Goal: Task Accomplishment & Management: Manage account settings

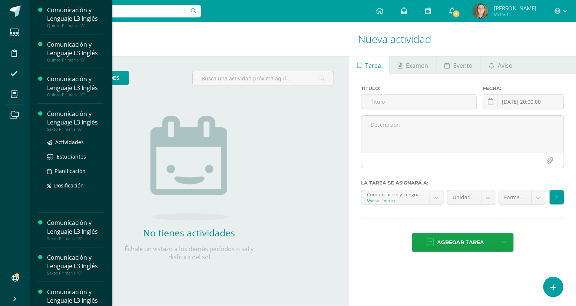
click at [78, 120] on div "Comunicación y Lenguaje L3 Inglés" at bounding box center [75, 118] width 56 height 17
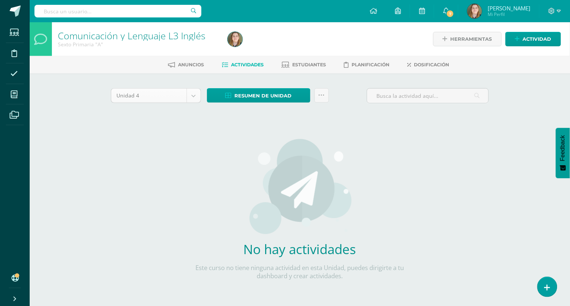
click at [193, 94] on body "Estudiantes Disciplina Asistencia Mis cursos Archivos Soporte Ayuda Reportar un…" at bounding box center [285, 159] width 570 height 319
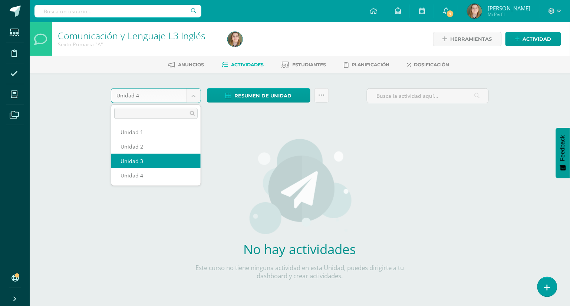
select select "Unidad 3"
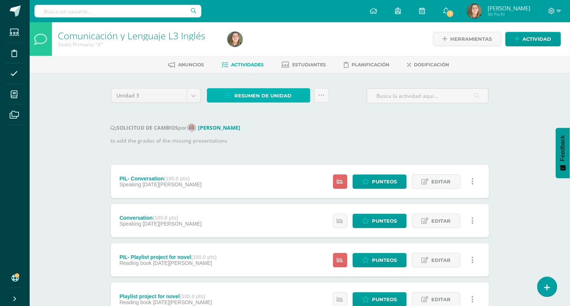
click at [276, 96] on span "Resumen de unidad" at bounding box center [263, 96] width 57 height 14
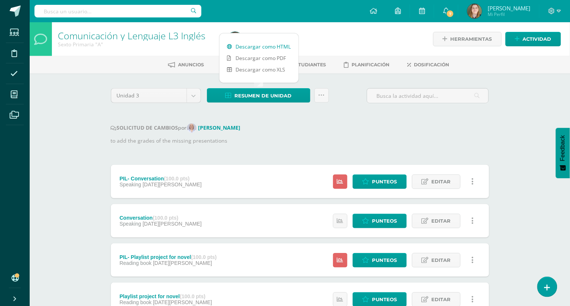
click at [274, 45] on link "Descargar como HTML" at bounding box center [259, 46] width 79 height 11
click at [395, 137] on p "to add the grades of the missing presentations" at bounding box center [300, 141] width 378 height 8
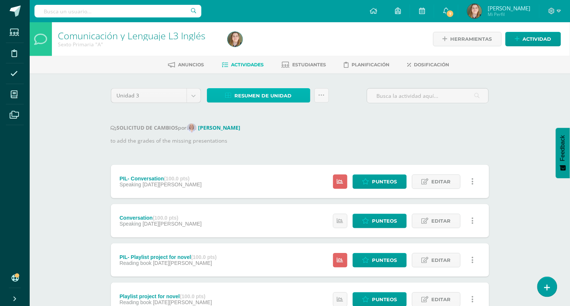
click at [304, 98] on link "Resumen de unidad" at bounding box center [258, 95] width 103 height 14
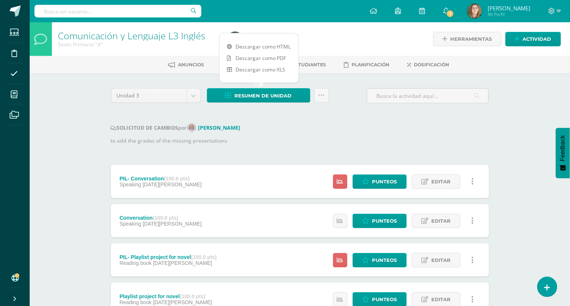
click at [271, 46] on link "Descargar como HTML" at bounding box center [259, 46] width 79 height 11
click at [289, 135] on div "SOLICITUD DE CAMBIOS por Mónica Maddaleno to add the grades of the missing pres…" at bounding box center [300, 135] width 378 height 22
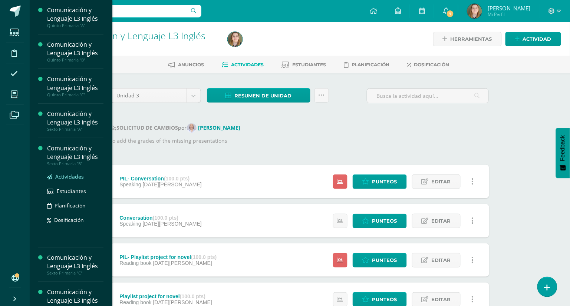
click at [78, 175] on span "Actividades" at bounding box center [69, 176] width 29 height 7
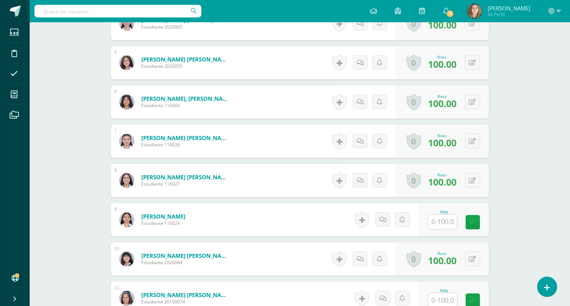
scroll to position [383, 0]
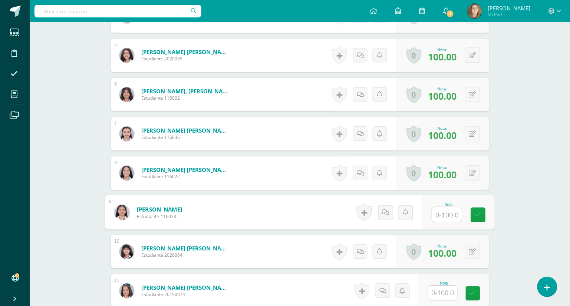
click at [447, 215] on input "text" at bounding box center [447, 214] width 30 height 15
type input "80"
click at [475, 213] on icon at bounding box center [478, 215] width 7 height 6
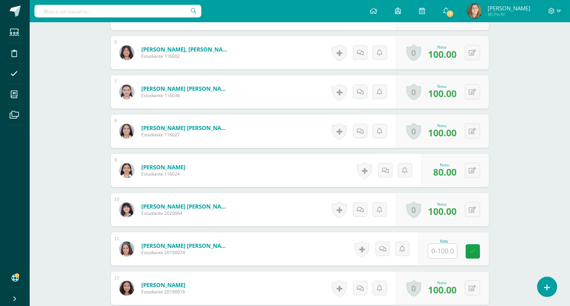
scroll to position [436, 0]
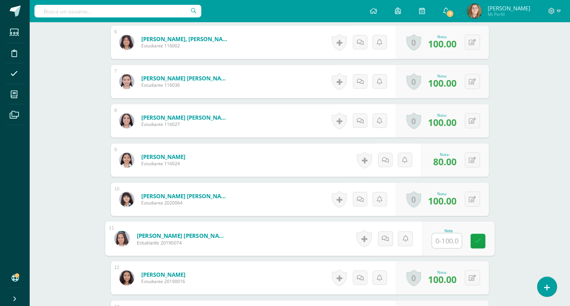
click at [439, 243] on input "text" at bounding box center [447, 241] width 30 height 15
type input "80"
click at [476, 238] on icon at bounding box center [478, 241] width 7 height 6
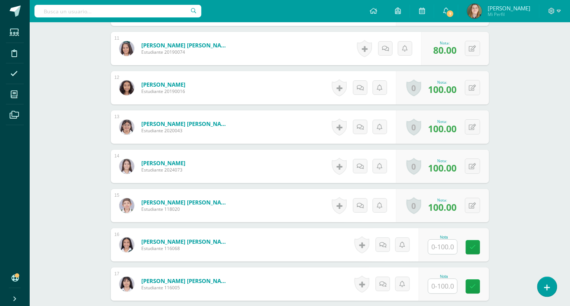
scroll to position [630, 0]
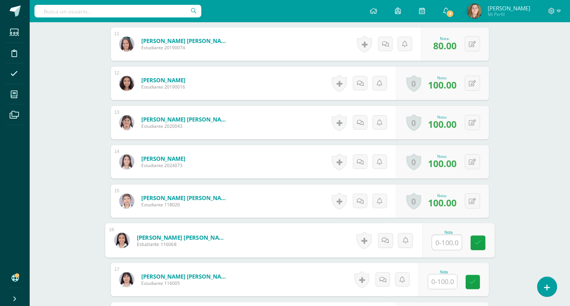
click at [441, 245] on input "text" at bounding box center [447, 243] width 30 height 15
type input "80"
click at [475, 243] on icon at bounding box center [478, 243] width 7 height 6
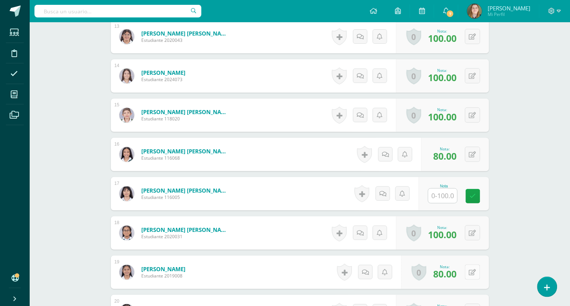
scroll to position [723, 0]
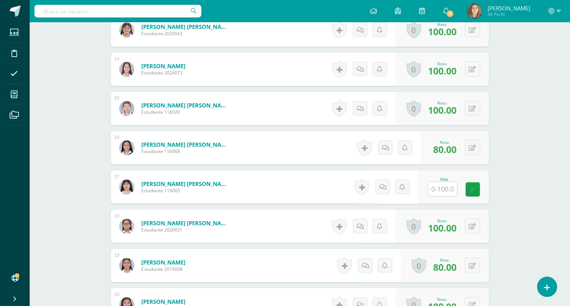
click at [444, 191] on input "text" at bounding box center [442, 189] width 29 height 14
type input "80"
click at [476, 192] on icon at bounding box center [478, 190] width 7 height 6
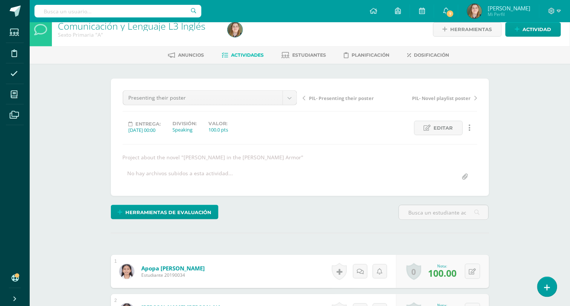
scroll to position [0, 0]
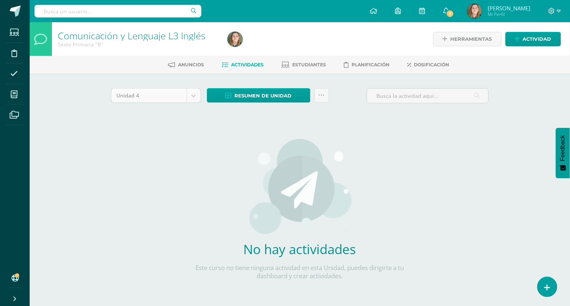
click at [196, 92] on body "Estudiantes Disciplina Asistencia Mis cursos Archivos Soporte Ayuda Reportar un…" at bounding box center [285, 159] width 570 height 319
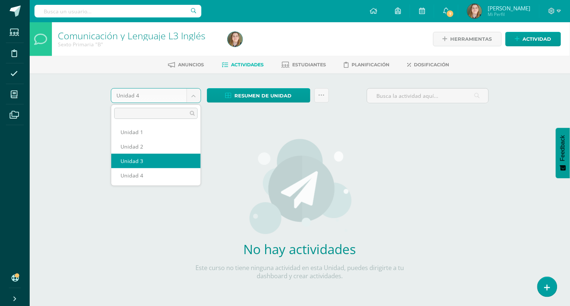
select select "Unidad 3"
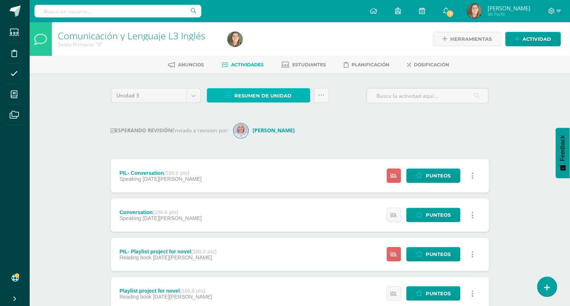
click at [289, 95] on span "Resumen de unidad" at bounding box center [263, 96] width 57 height 14
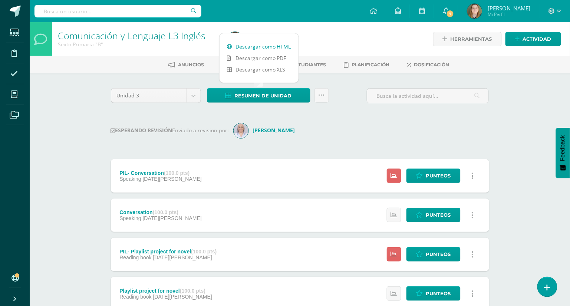
click at [262, 49] on link "Descargar como HTML" at bounding box center [259, 46] width 79 height 11
click at [374, 136] on div "ESPERANDO REVISIÓN Enviado a revision por: Mónica Maddaleno" at bounding box center [300, 131] width 378 height 15
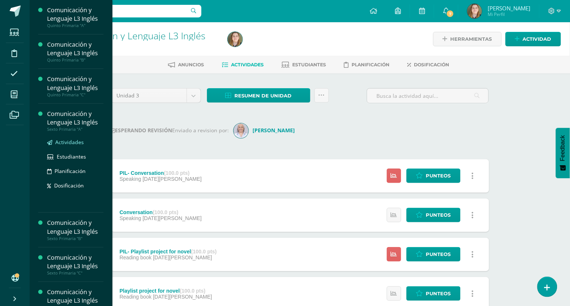
click at [67, 143] on span "Actividades" at bounding box center [69, 142] width 29 height 7
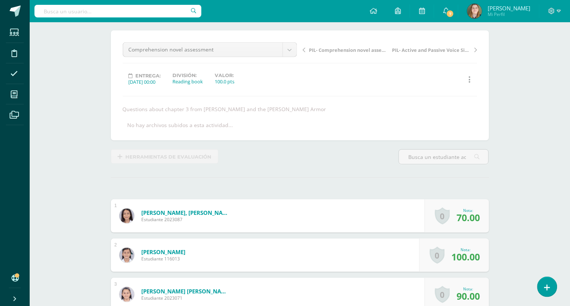
scroll to position [59, 0]
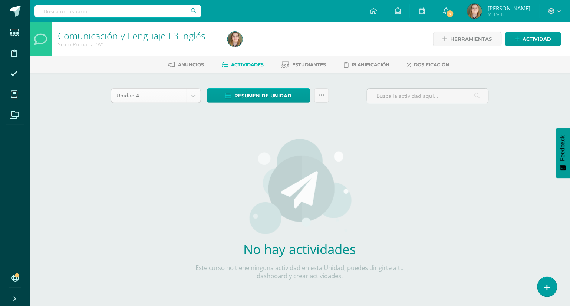
click at [193, 94] on body "Estudiantes Disciplina Asistencia Mis cursos Archivos Soporte Ayuda Reportar un…" at bounding box center [285, 159] width 570 height 319
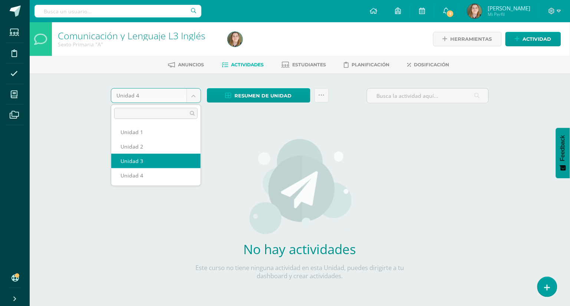
select select "Unidad 3"
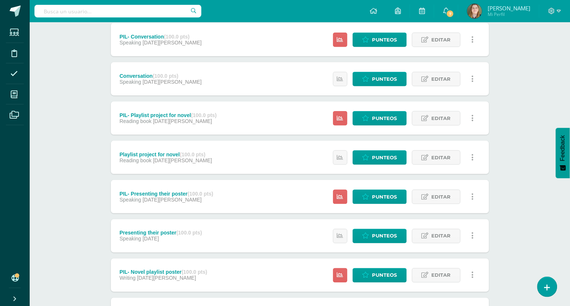
scroll to position [145, 0]
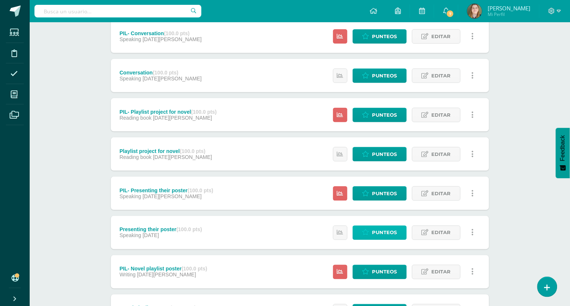
click at [371, 229] on link "Punteos" at bounding box center [380, 233] width 54 height 14
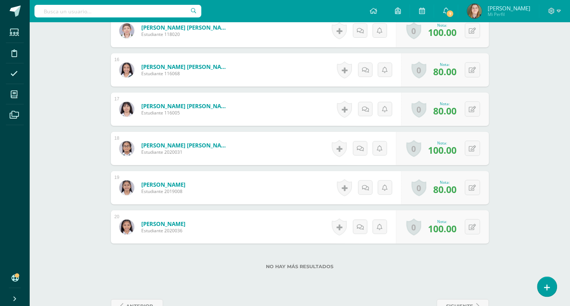
scroll to position [800, 0]
click at [470, 106] on button at bounding box center [472, 109] width 15 height 15
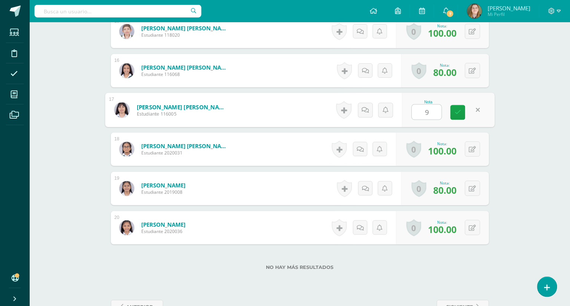
type input "90"
click at [455, 111] on icon at bounding box center [458, 112] width 7 height 6
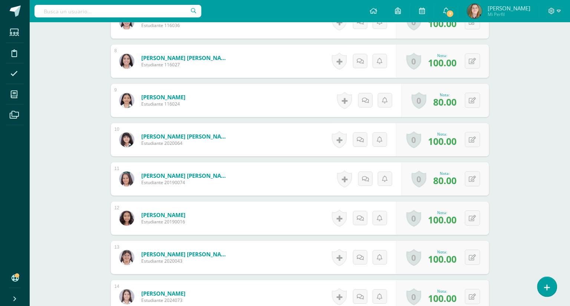
scroll to position [470, 0]
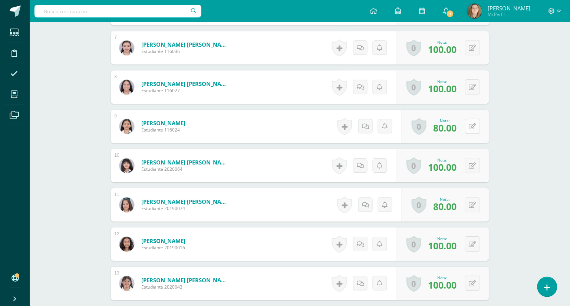
click at [475, 125] on icon at bounding box center [472, 127] width 7 height 6
type input "90"
click at [460, 131] on icon at bounding box center [458, 129] width 7 height 6
click at [472, 202] on button at bounding box center [478, 205] width 16 height 16
type input "90"
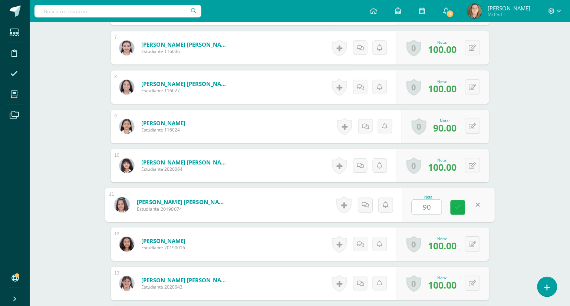
click at [458, 206] on icon at bounding box center [458, 207] width 7 height 6
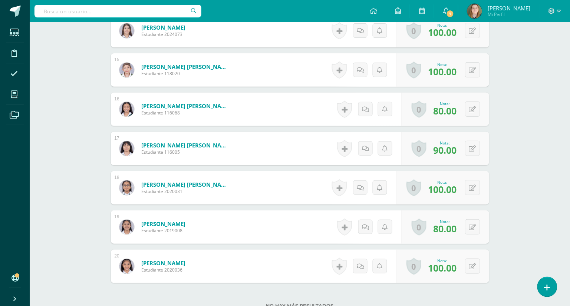
scroll to position [761, 0]
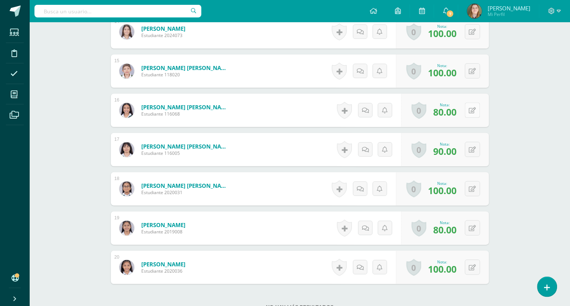
click at [472, 109] on button at bounding box center [472, 110] width 15 height 15
type input "90"
click at [464, 112] on link at bounding box center [458, 113] width 15 height 15
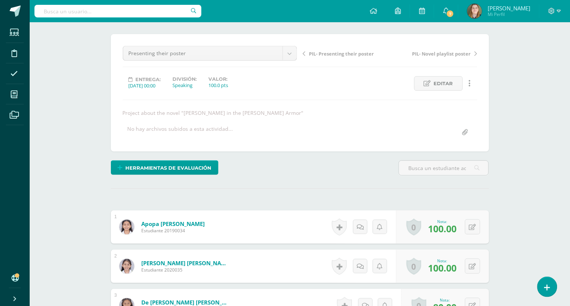
scroll to position [0, 0]
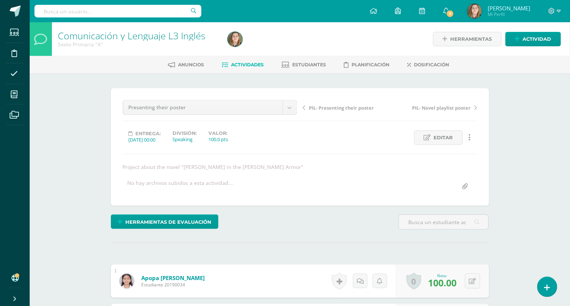
click at [253, 62] on span "Actividades" at bounding box center [247, 65] width 33 height 6
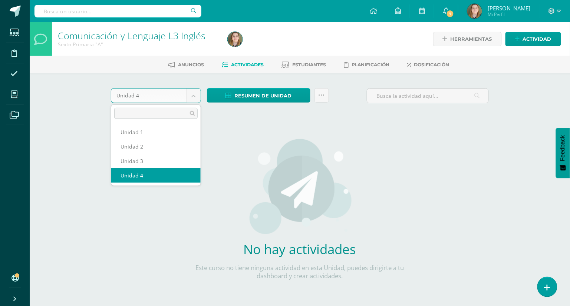
click at [189, 97] on body "Estudiantes Disciplina Asistencia Mis cursos Archivos Soporte Ayuda Reportar un…" at bounding box center [285, 159] width 570 height 319
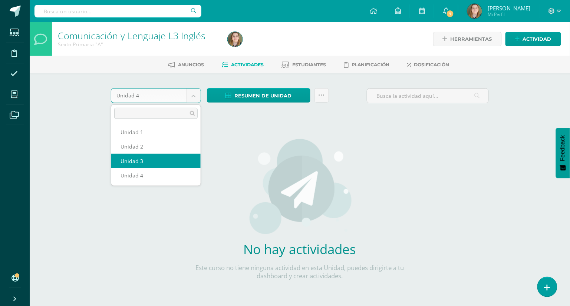
select select "Unidad 3"
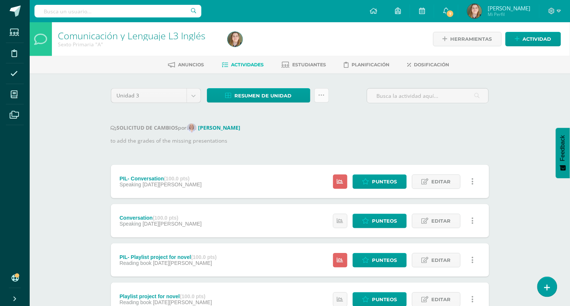
click at [321, 99] on link at bounding box center [322, 95] width 14 height 14
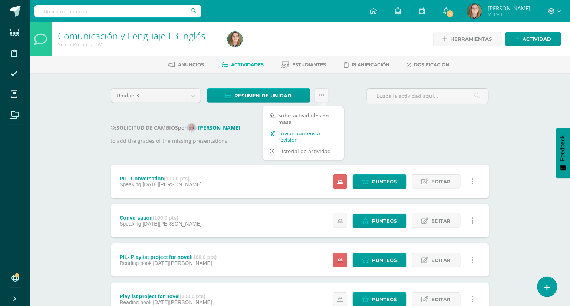
click at [313, 135] on link "Enviar punteos a revision" at bounding box center [304, 137] width 82 height 18
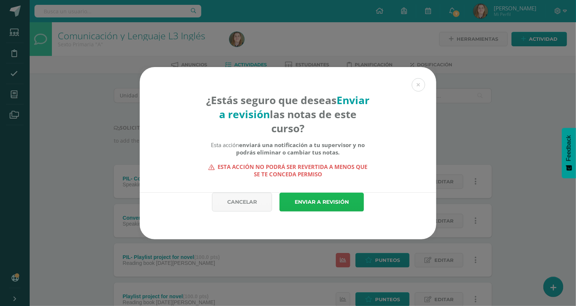
click at [324, 202] on link "Enviar a revisión" at bounding box center [322, 202] width 85 height 19
